Goal: Navigation & Orientation: Find specific page/section

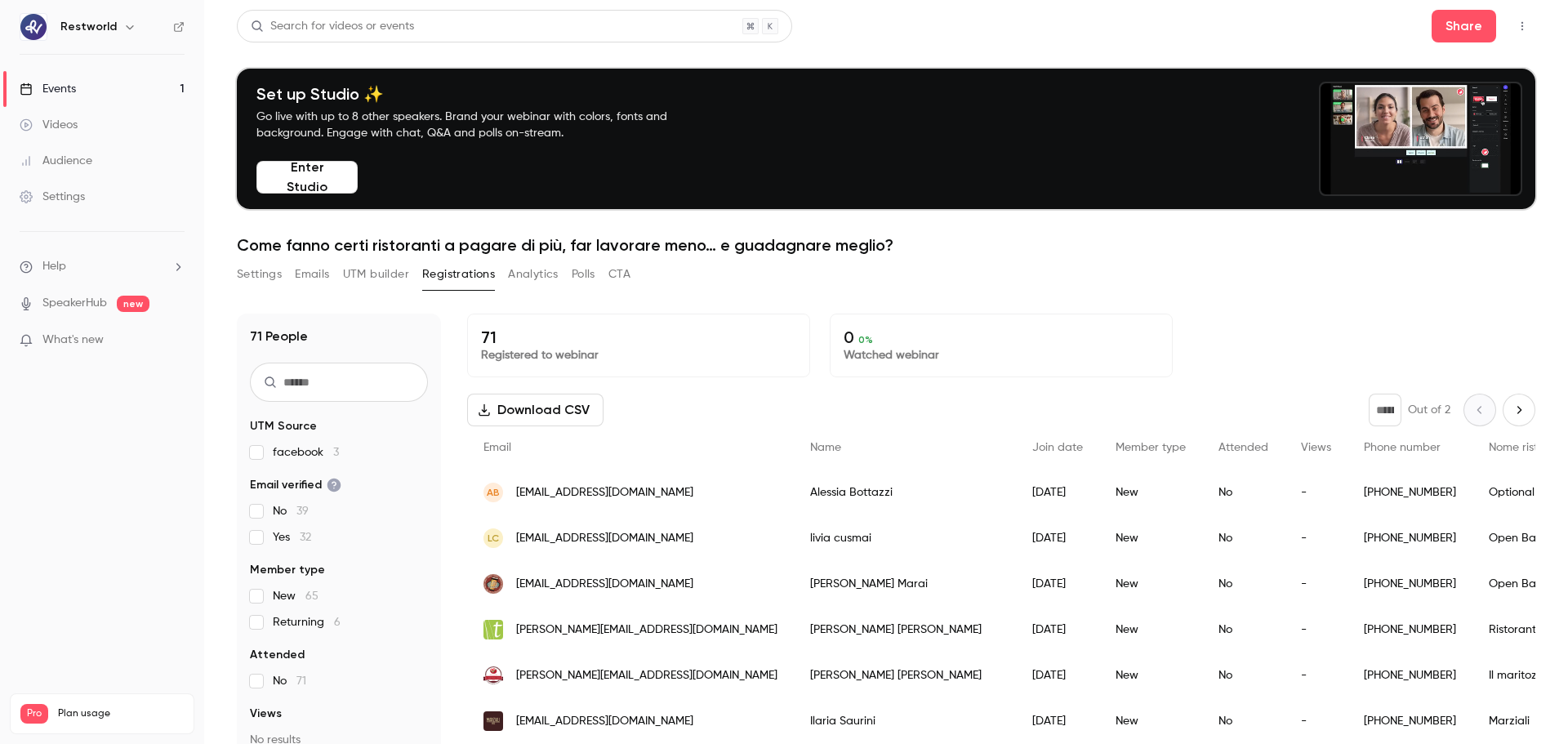
click at [143, 80] on link "Events 1" at bounding box center [102, 89] width 205 height 36
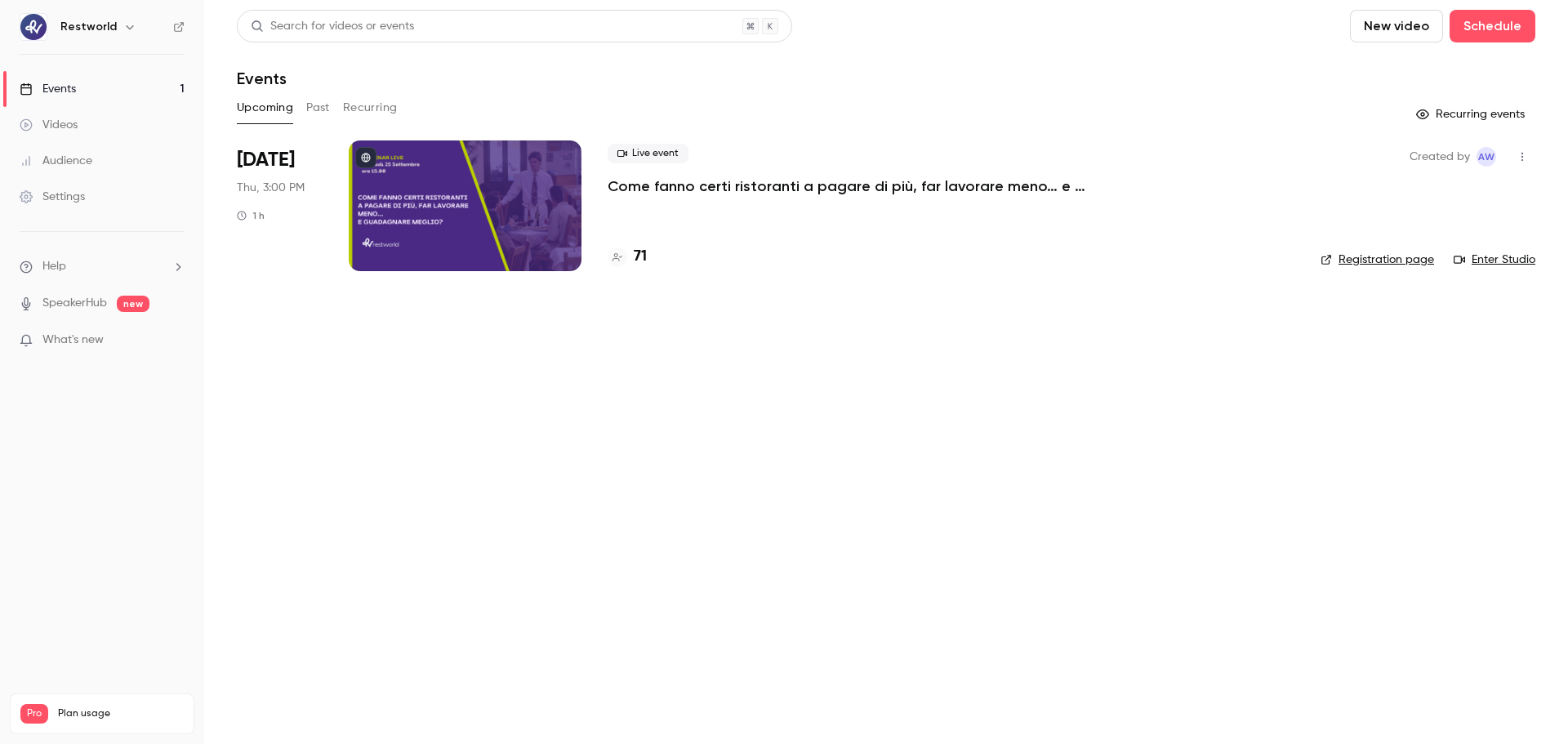
click at [893, 183] on p "Come fanno certi ristoranti a pagare di più, far lavorare meno… e guadagnare me…" at bounding box center [853, 186] width 490 height 20
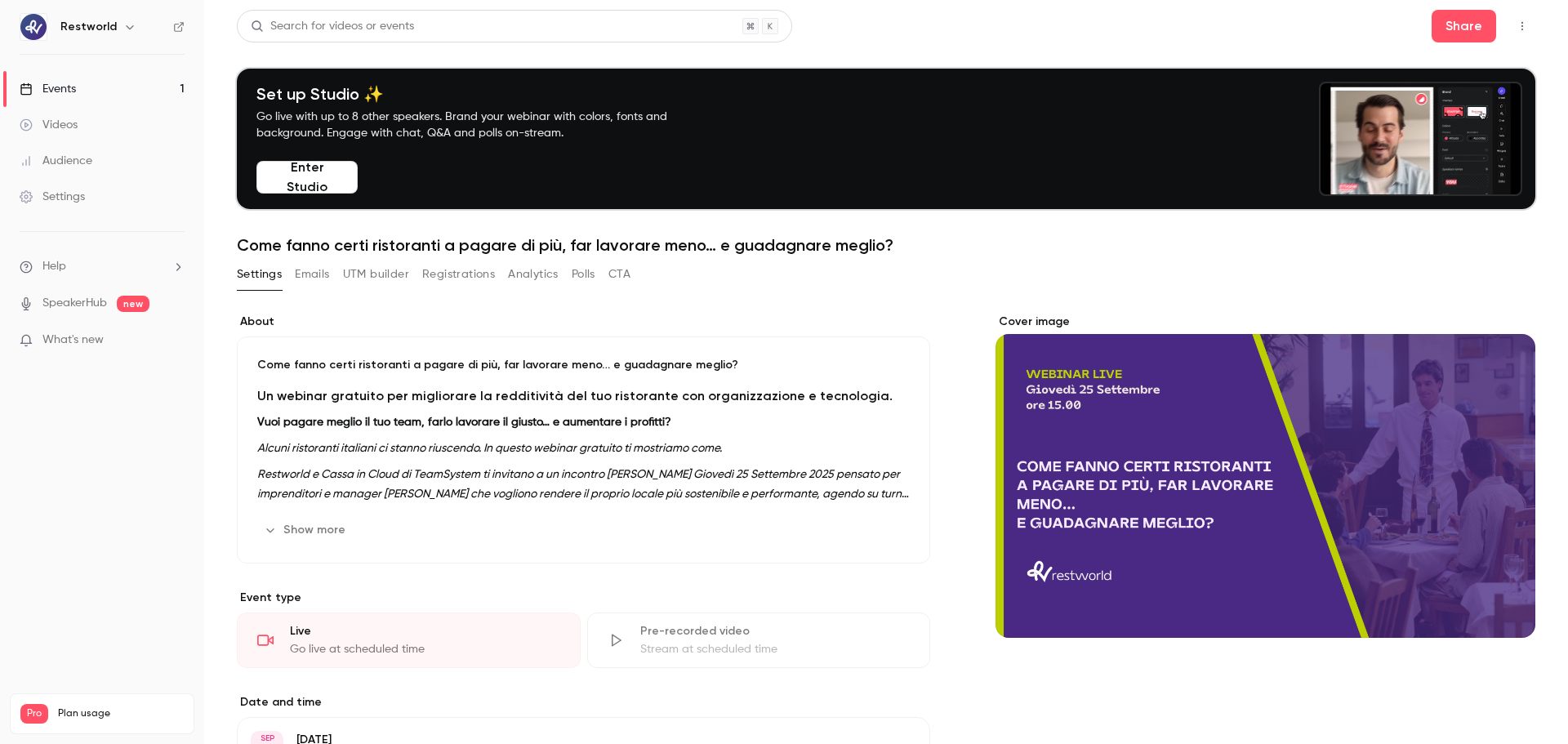
click at [86, 129] on link "Videos" at bounding box center [102, 125] width 205 height 36
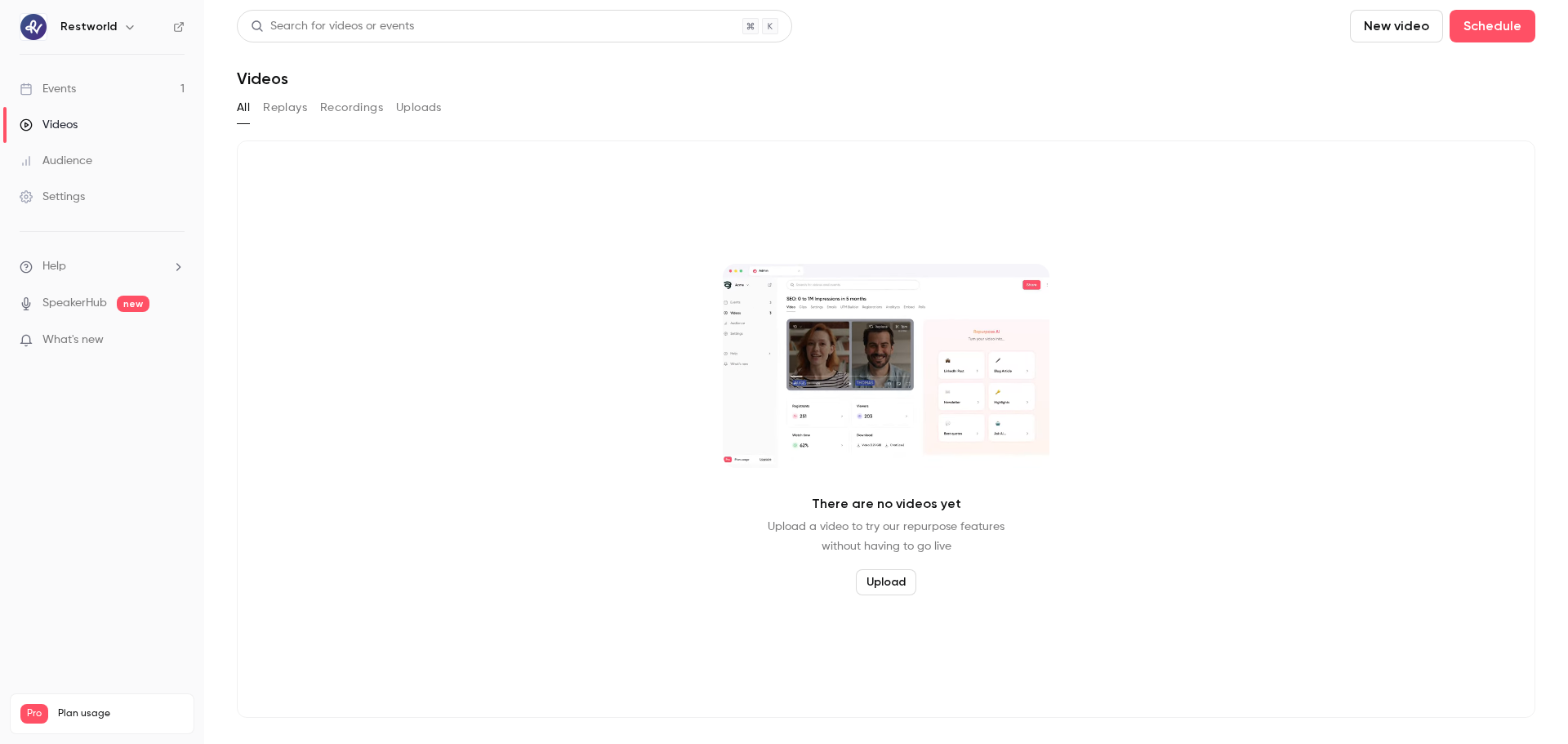
click at [66, 98] on link "Events 1" at bounding box center [102, 89] width 205 height 36
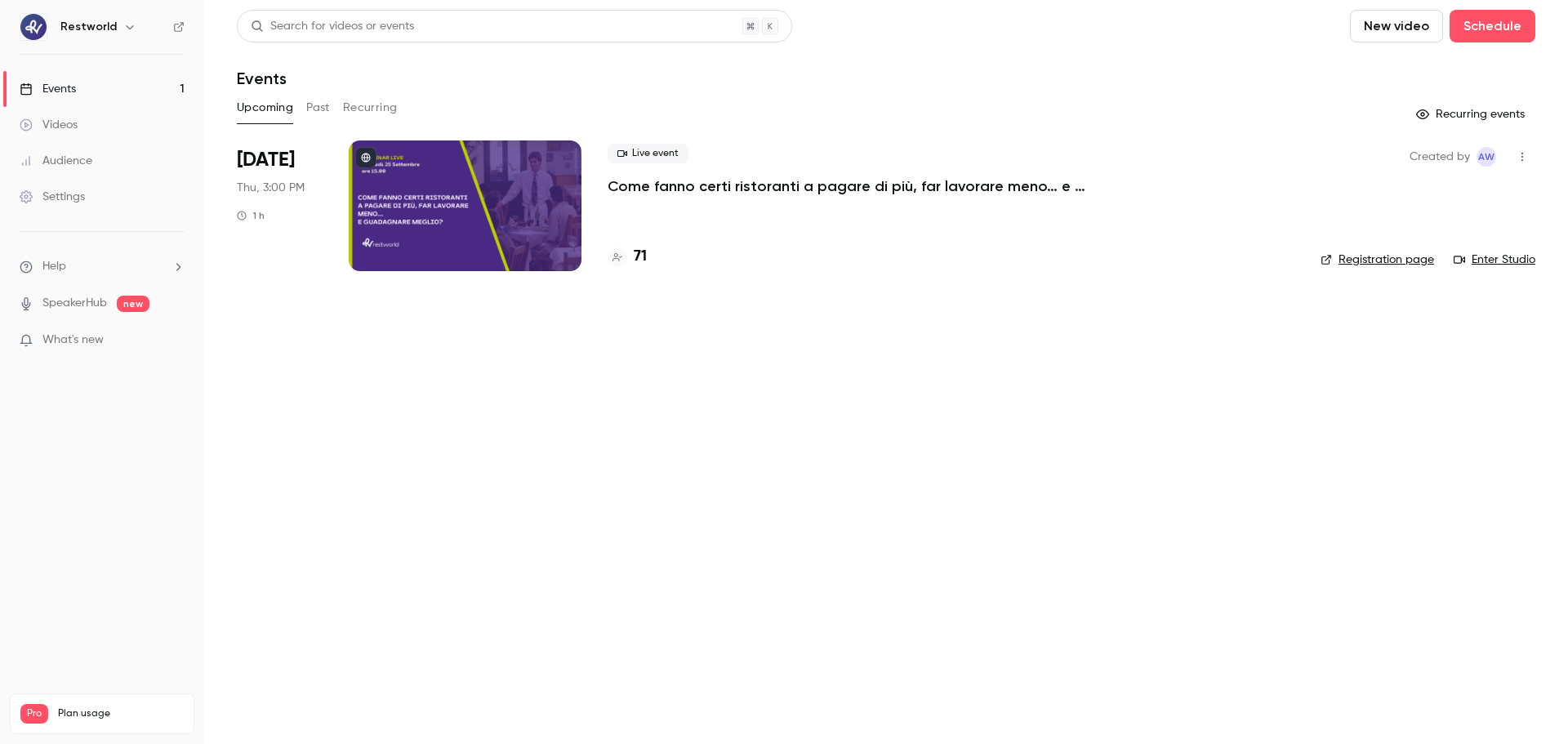
click at [1520, 259] on link "Enter Studio" at bounding box center [1494, 259] width 82 height 16
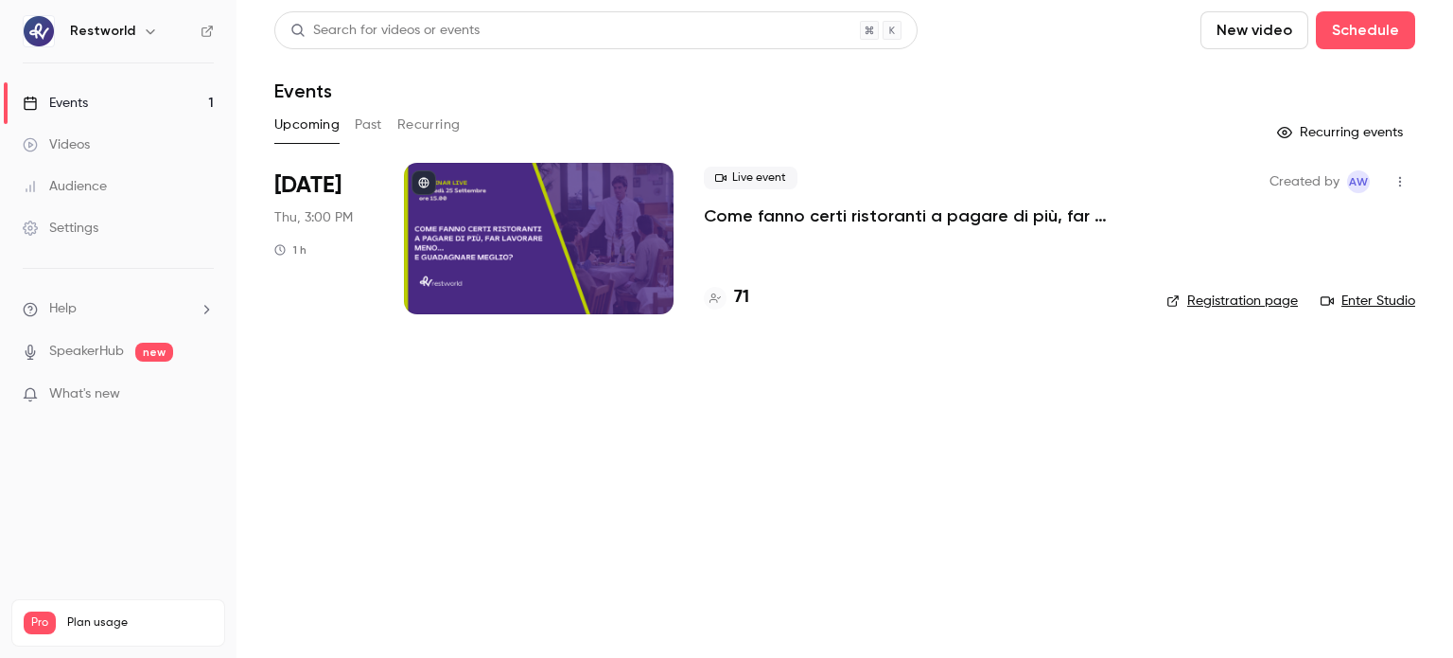
click at [1373, 300] on link "Enter Studio" at bounding box center [1368, 300] width 95 height 19
